Goal: Task Accomplishment & Management: Use online tool/utility

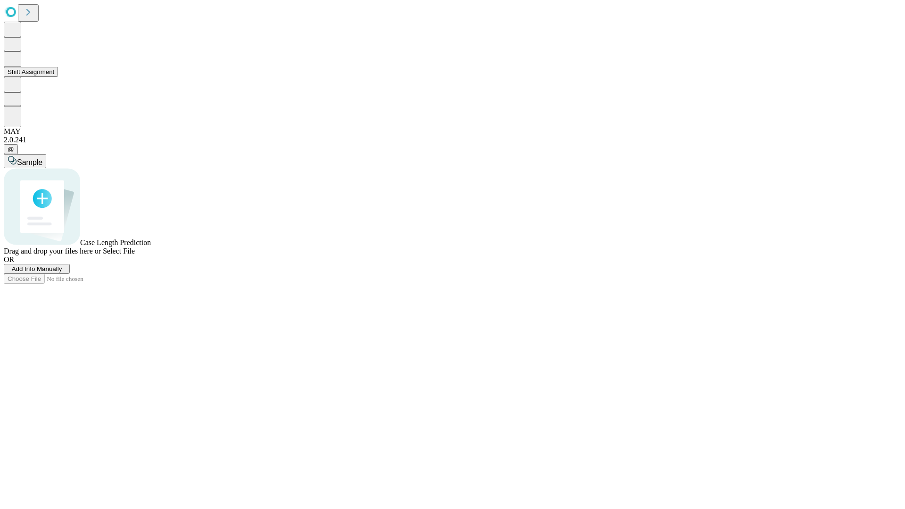
click at [58, 77] on button "Shift Assignment" at bounding box center [31, 72] width 54 height 10
